Goal: Task Accomplishment & Management: Use online tool/utility

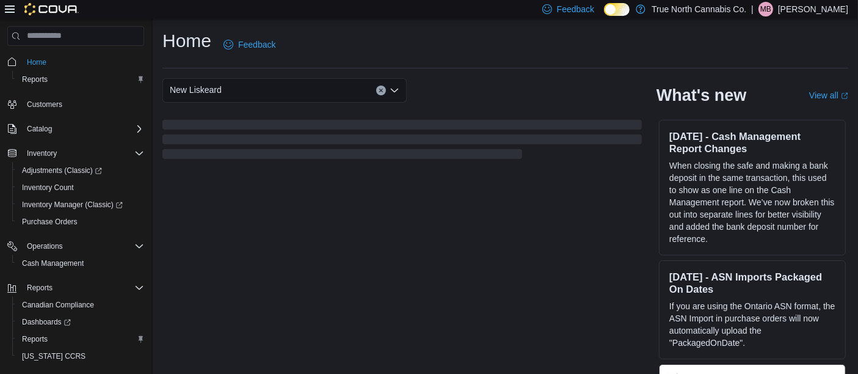
click at [341, 236] on div "New Liskeard What's new View all (opens in a new tab or window) [DATE] - Cash M…" at bounding box center [505, 237] width 686 height 319
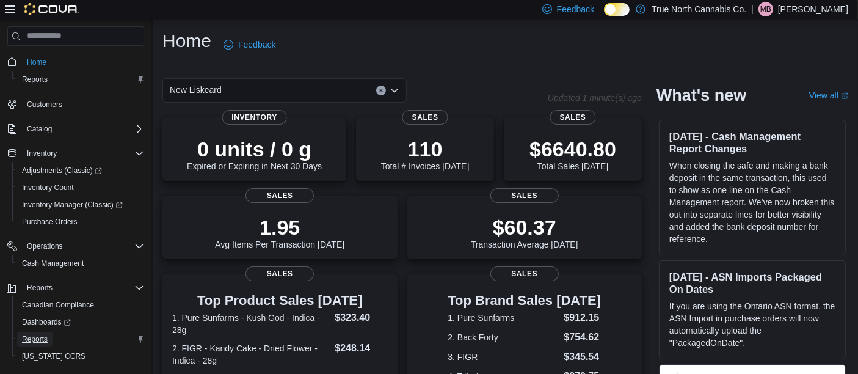
click at [37, 342] on span "Reports" at bounding box center [35, 339] width 26 height 10
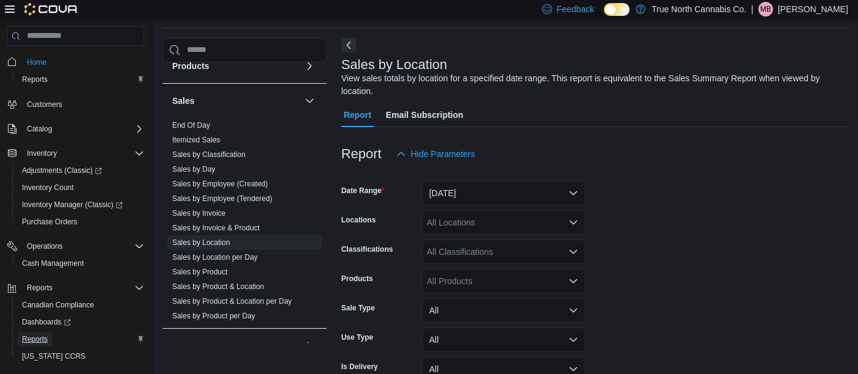
scroll to position [624, 0]
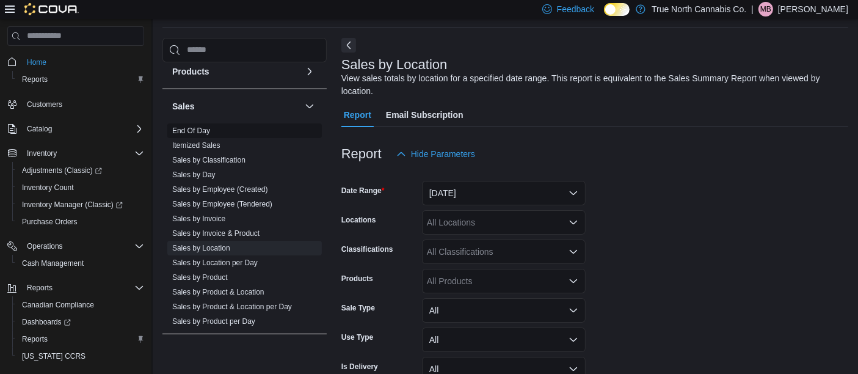
click at [194, 130] on link "End Of Day" at bounding box center [191, 130] width 38 height 9
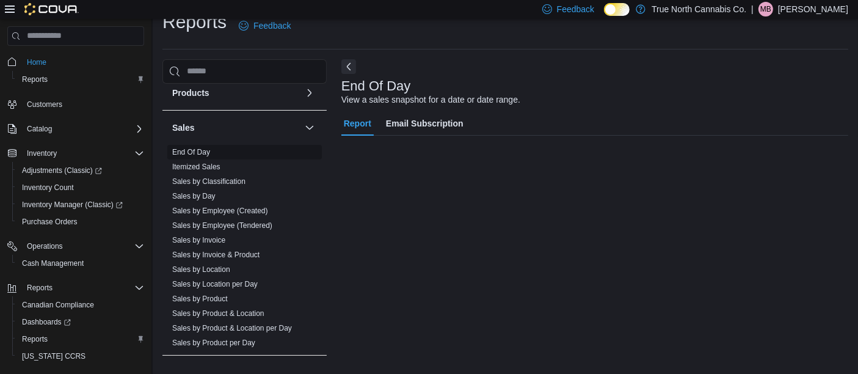
scroll to position [18, 0]
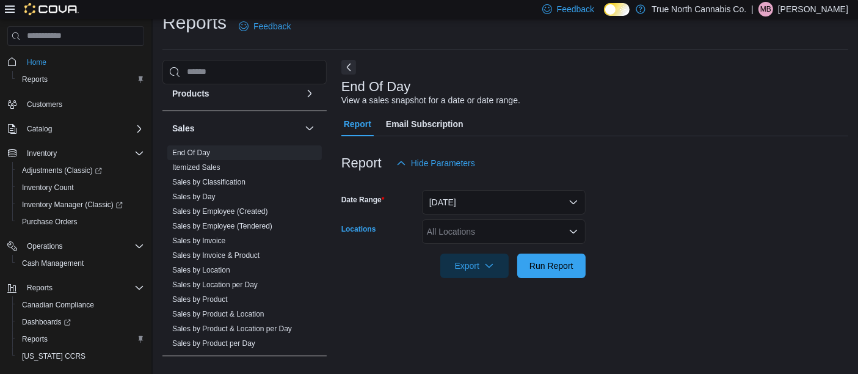
click at [458, 229] on div "All Locations" at bounding box center [504, 231] width 164 height 24
type input "***"
click at [477, 209] on span "New Liskeard" at bounding box center [474, 209] width 52 height 12
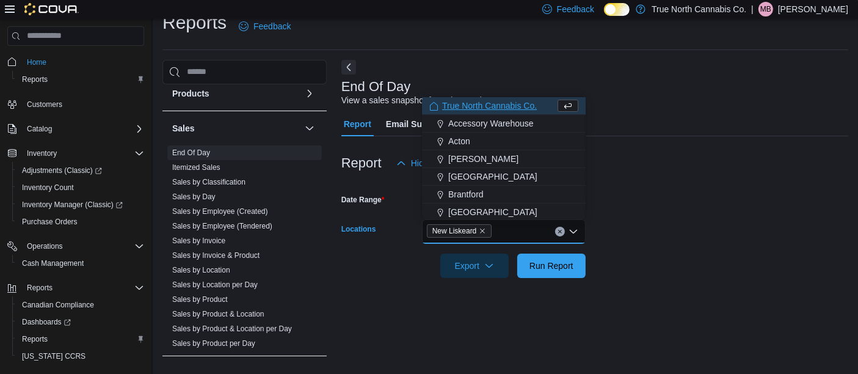
click at [676, 194] on form "Date Range [DATE] Locations New Liskeard Combo box. Selected. New Liskeard. Pre…" at bounding box center [594, 226] width 507 height 103
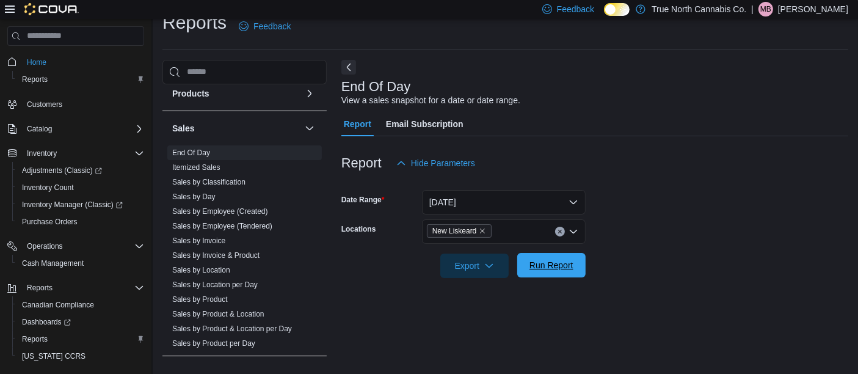
click at [562, 264] on span "Run Report" at bounding box center [551, 265] width 44 height 12
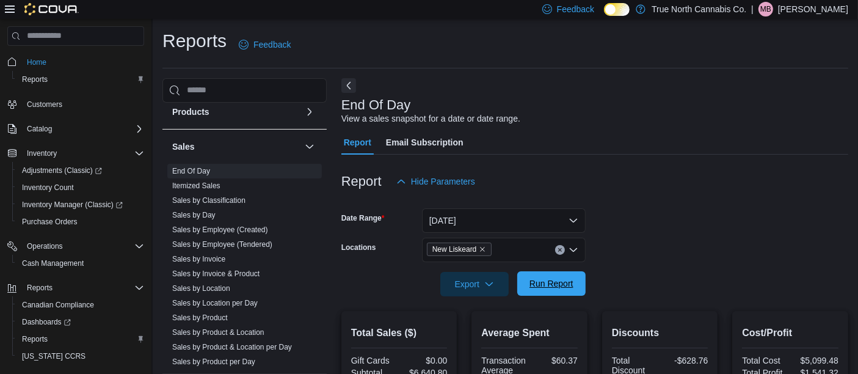
click at [557, 285] on span "Run Report" at bounding box center [551, 283] width 44 height 12
click at [557, 276] on span "Run Report" at bounding box center [551, 283] width 54 height 24
click at [559, 283] on span "Run Report" at bounding box center [551, 283] width 44 height 12
click at [556, 288] on span "Run Report" at bounding box center [551, 283] width 44 height 12
